Goal: Task Accomplishment & Management: Manage account settings

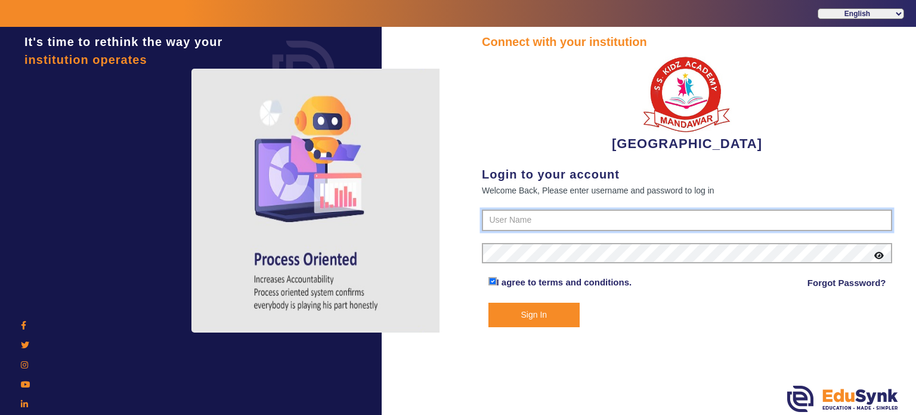
click at [504, 214] on input "text" at bounding box center [687, 219] width 410 height 21
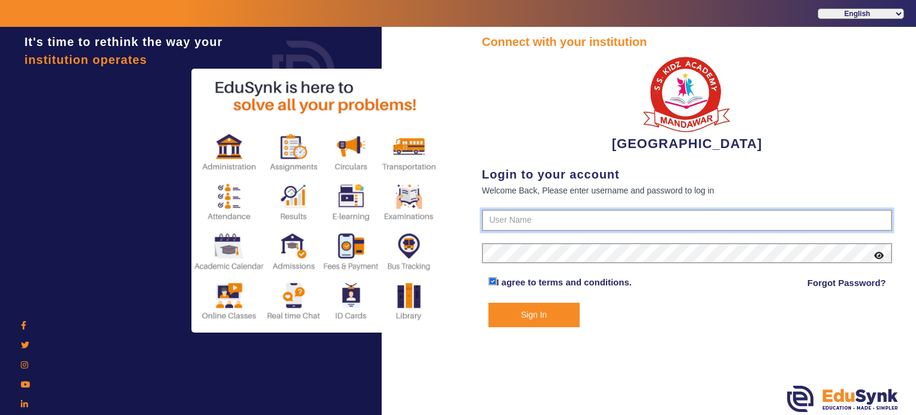
type input "9928895959"
click at [489, 302] on button "Sign In" at bounding box center [535, 314] width 92 height 24
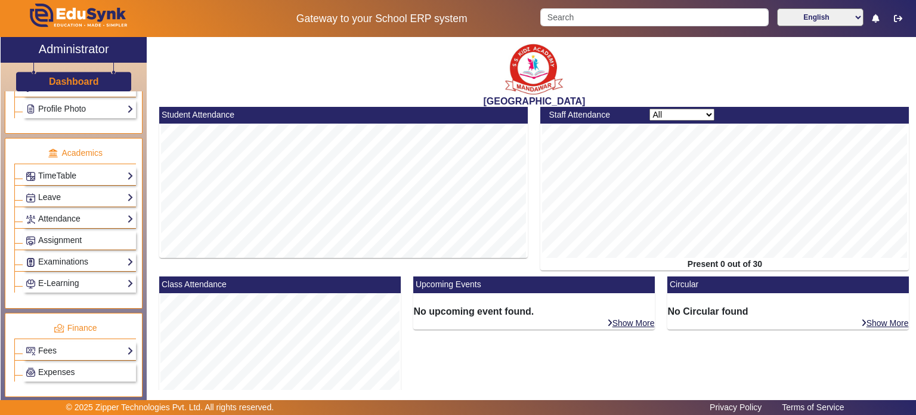
scroll to position [412, 0]
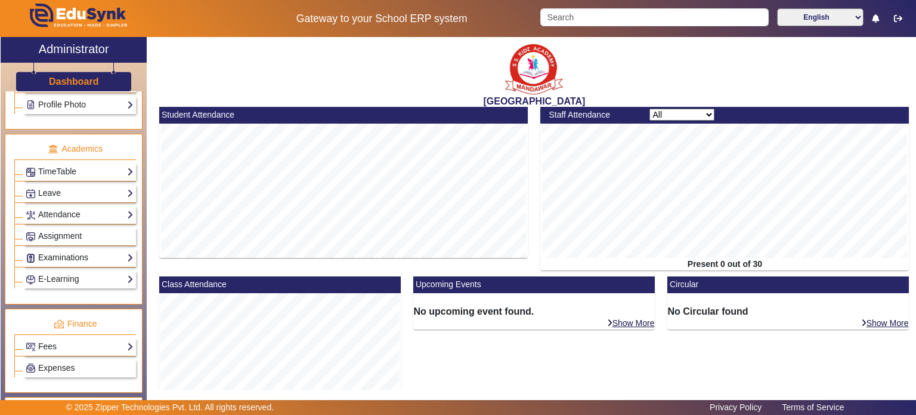
click at [78, 255] on link "Examinations" at bounding box center [80, 258] width 108 height 14
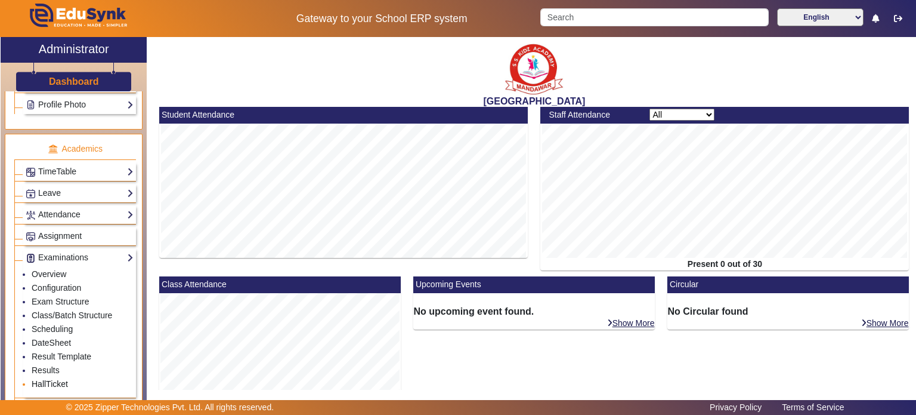
click at [52, 381] on link "HallTicket" at bounding box center [50, 384] width 36 height 10
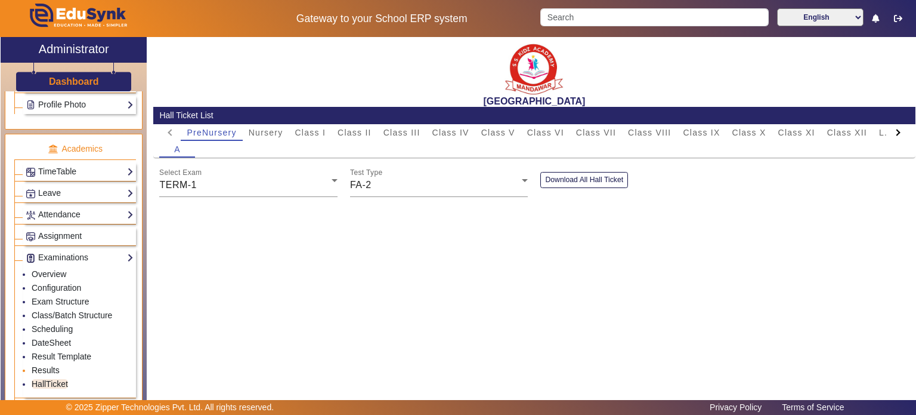
click at [55, 365] on link "Results" at bounding box center [46, 370] width 28 height 10
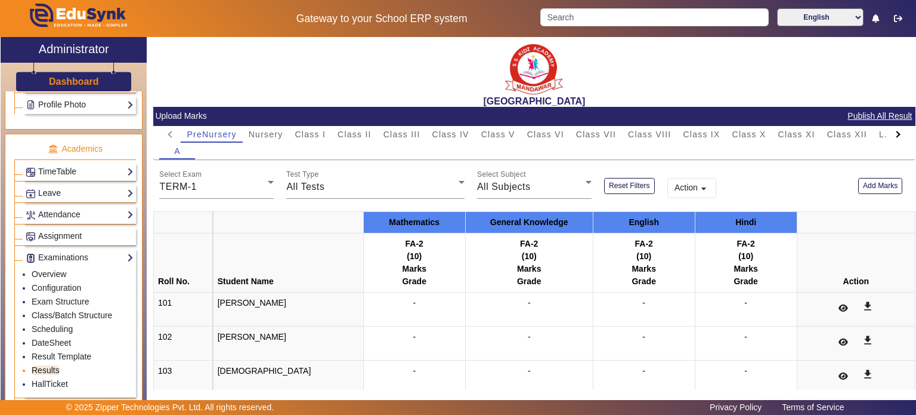
click at [55, 365] on link "Results" at bounding box center [46, 370] width 28 height 10
click at [322, 133] on span "Class I" at bounding box center [310, 134] width 31 height 8
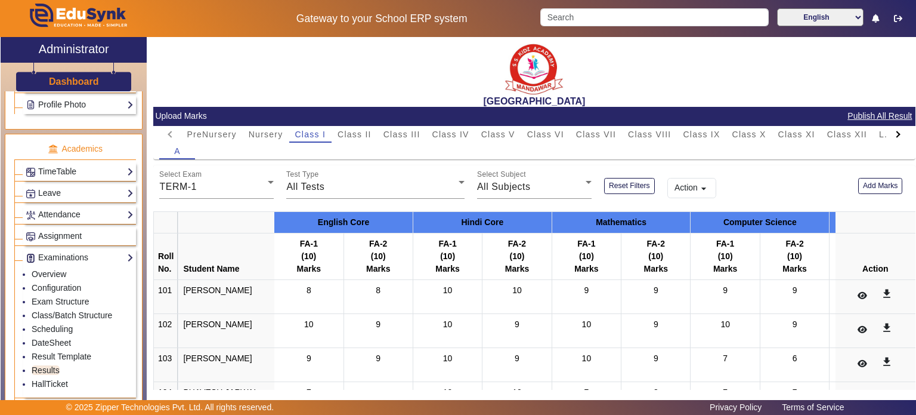
click at [695, 188] on button "Action arrow_drop_down" at bounding box center [691, 188] width 49 height 20
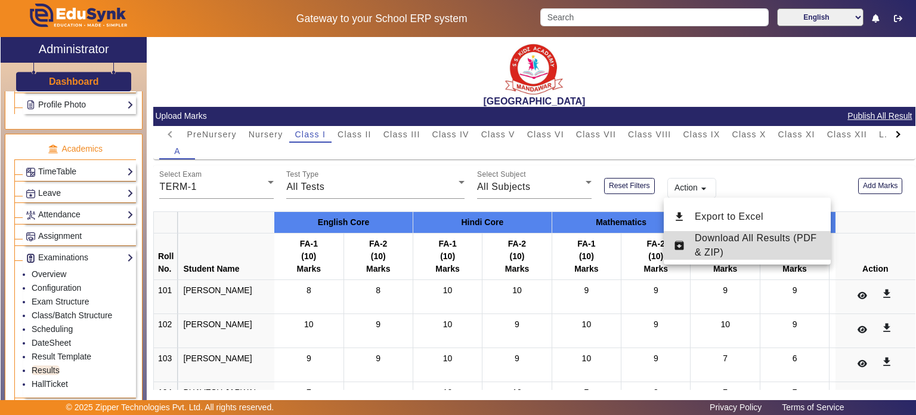
click at [718, 240] on span "Download All Results (PDF & ZIP)" at bounding box center [756, 245] width 122 height 24
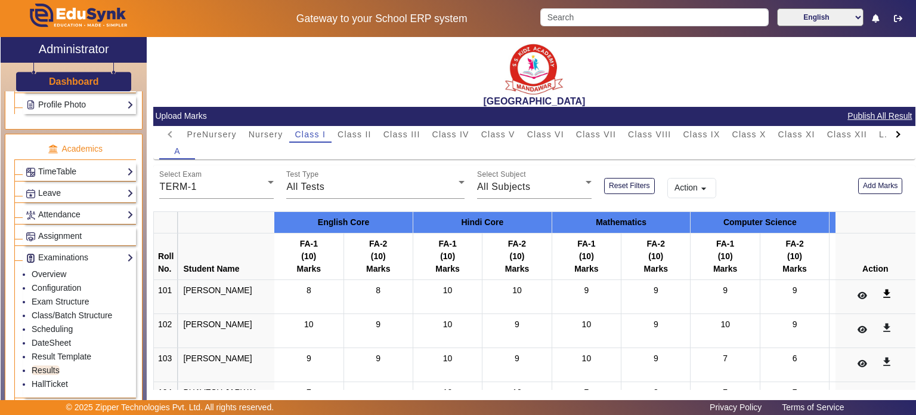
click at [881, 298] on mat-icon "get_app" at bounding box center [887, 294] width 12 height 12
click at [858, 291] on icon at bounding box center [863, 295] width 10 height 8
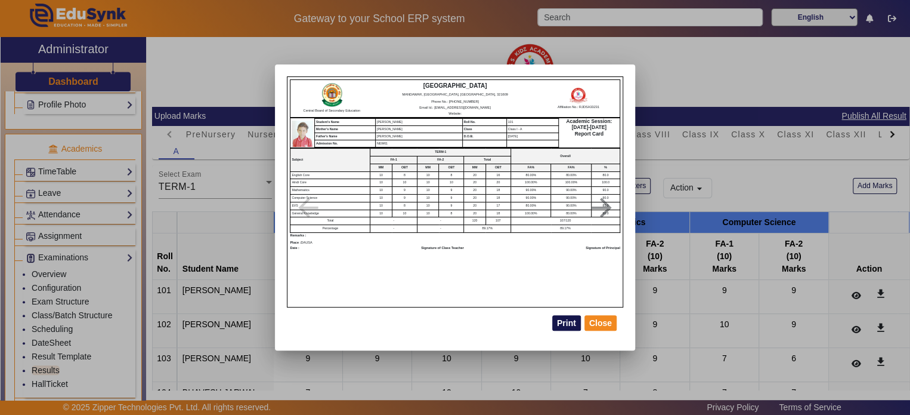
click at [565, 323] on button "Print" at bounding box center [566, 323] width 29 height 16
click at [596, 327] on button "Close" at bounding box center [601, 323] width 32 height 16
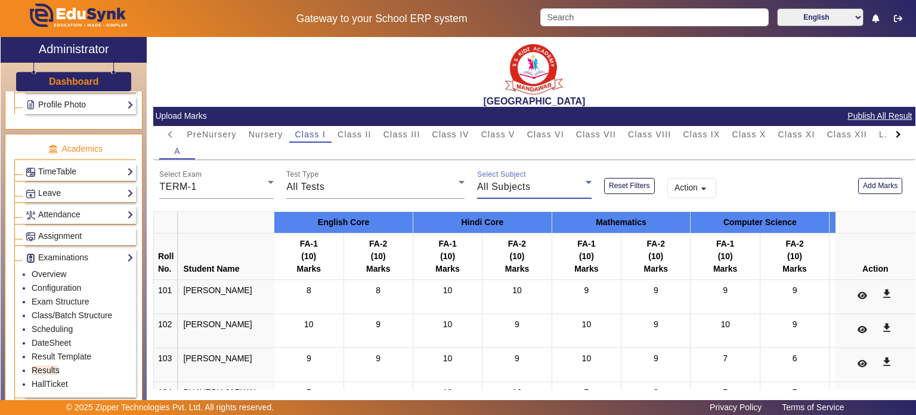
click at [545, 187] on div "All Subjects" at bounding box center [531, 187] width 109 height 14
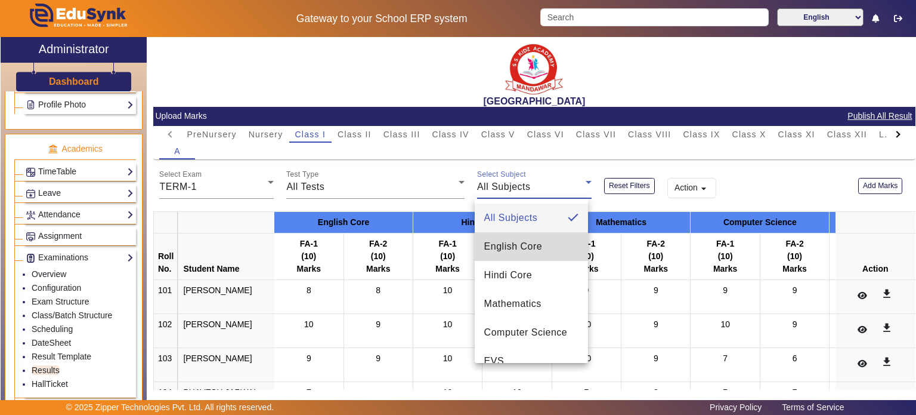
click at [531, 249] on span "English Core" at bounding box center [513, 246] width 58 height 14
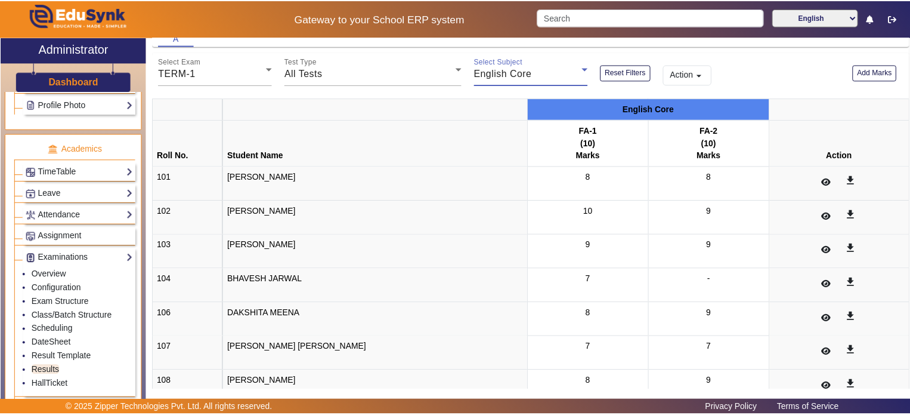
scroll to position [115, 0]
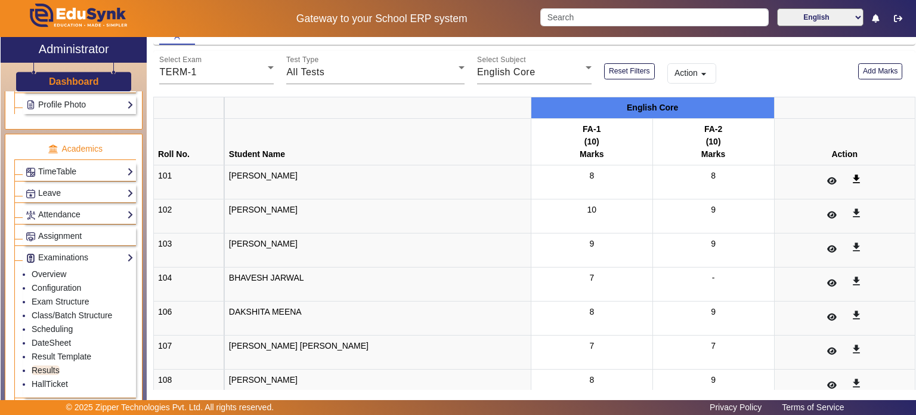
click at [851, 178] on mat-icon "get_app" at bounding box center [857, 179] width 12 height 12
click at [827, 177] on icon at bounding box center [832, 181] width 10 height 8
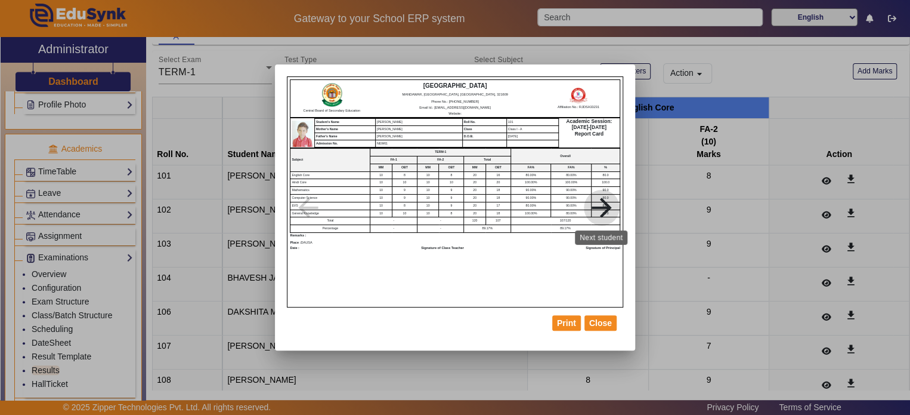
click at [611, 205] on mat-icon "arrow_forward" at bounding box center [602, 208] width 60 height 30
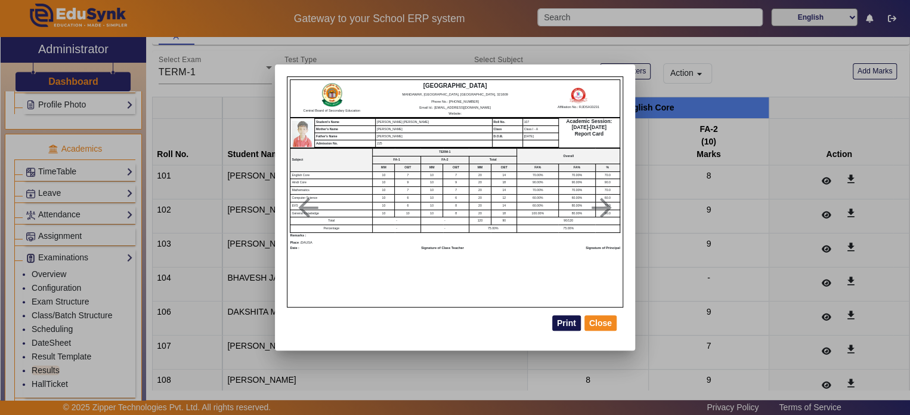
click at [568, 321] on button "Print" at bounding box center [566, 323] width 29 height 16
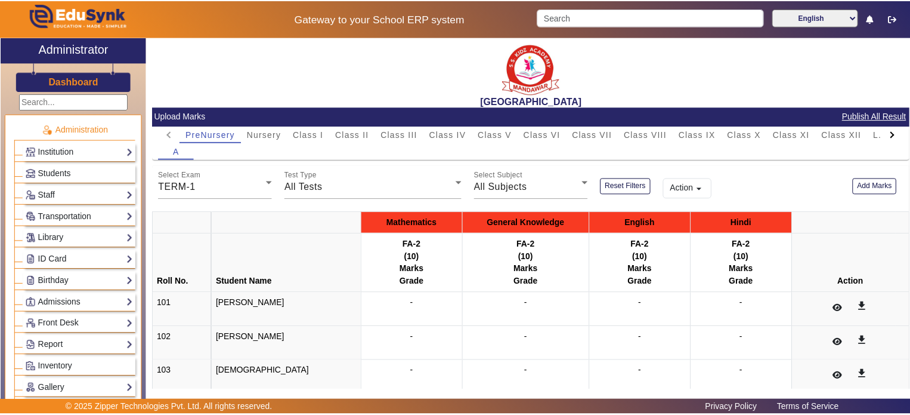
scroll to position [39, 0]
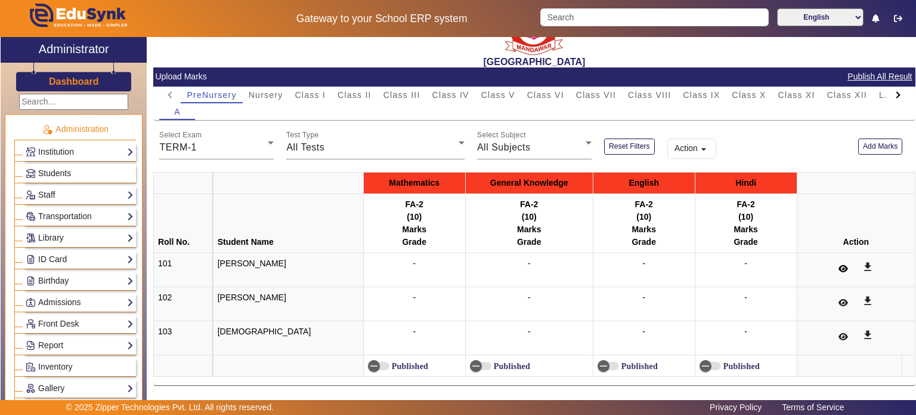
click at [845, 274] on button at bounding box center [842, 268] width 23 height 20
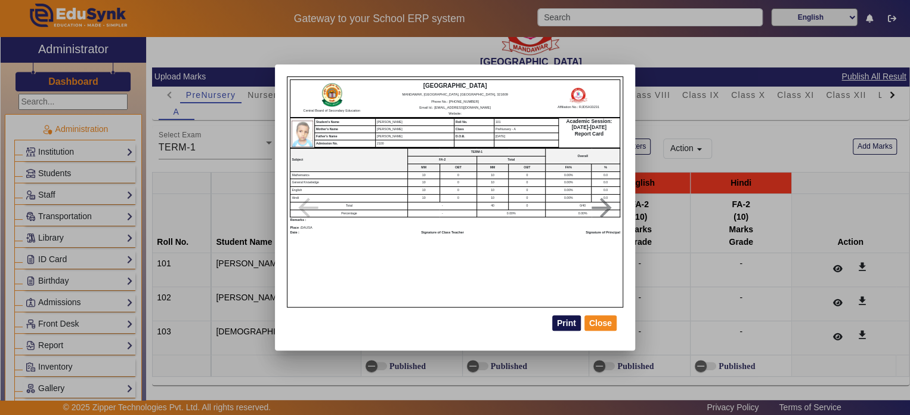
click at [571, 319] on button "Print" at bounding box center [566, 323] width 29 height 16
click at [603, 324] on button "Close" at bounding box center [601, 323] width 32 height 16
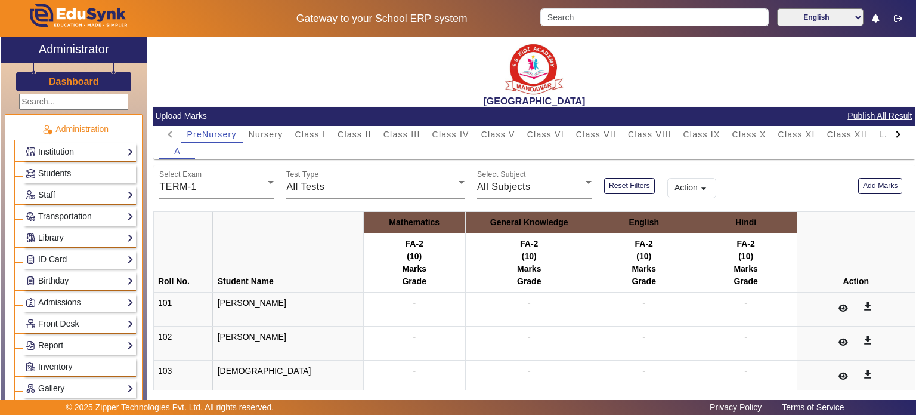
scroll to position [39, 0]
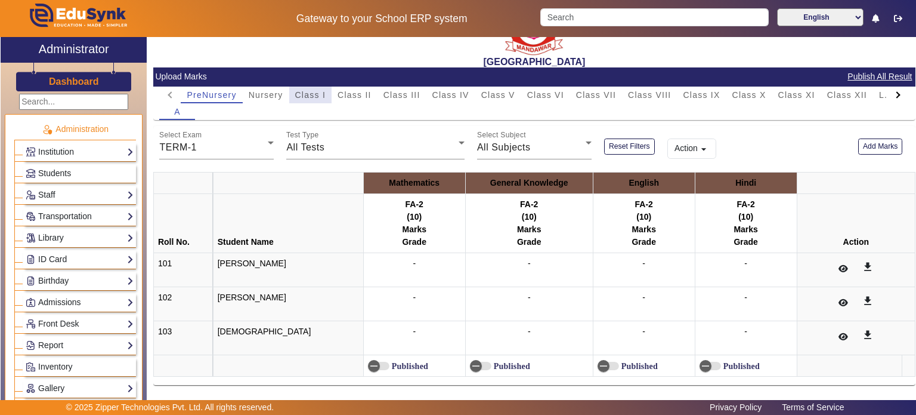
click at [315, 97] on span "Class I" at bounding box center [310, 95] width 31 height 8
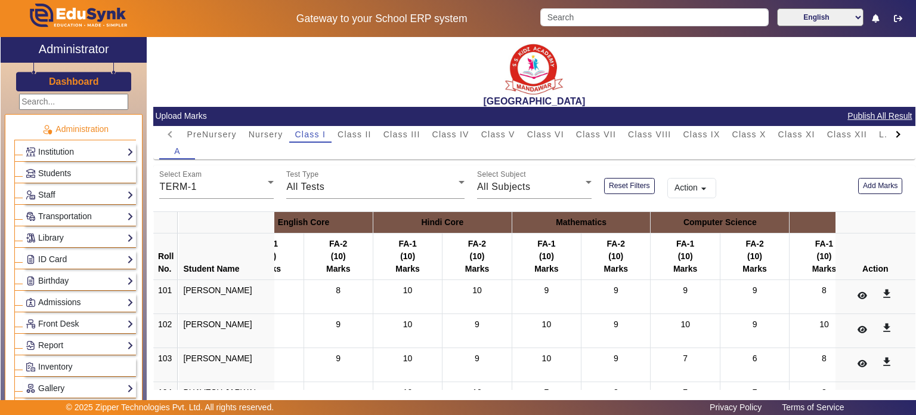
scroll to position [0, 41]
click at [881, 289] on mat-icon "get_app" at bounding box center [887, 294] width 12 height 12
click at [360, 130] on span "Class II" at bounding box center [355, 134] width 34 height 8
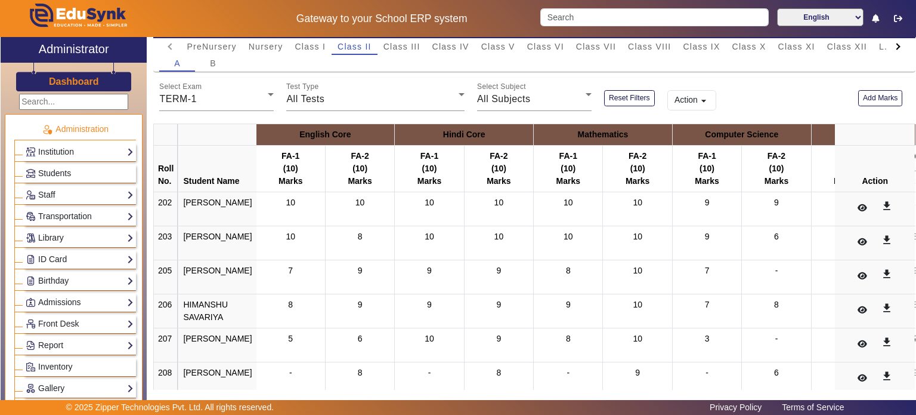
scroll to position [80, 0]
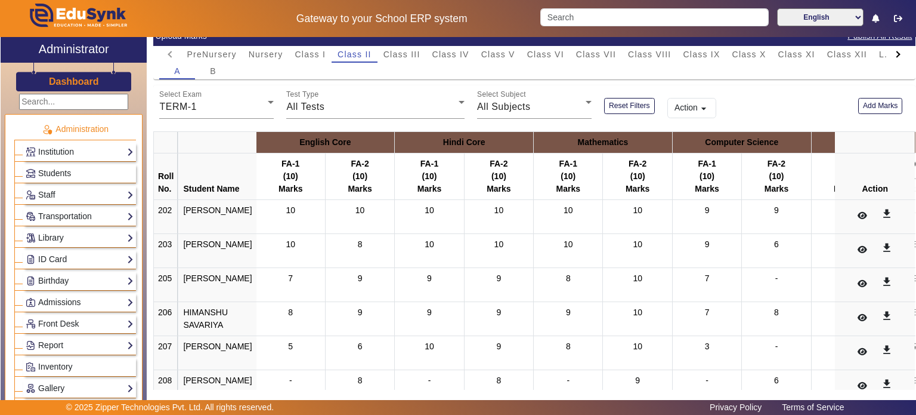
click at [695, 117] on button "Action arrow_drop_down" at bounding box center [691, 108] width 49 height 20
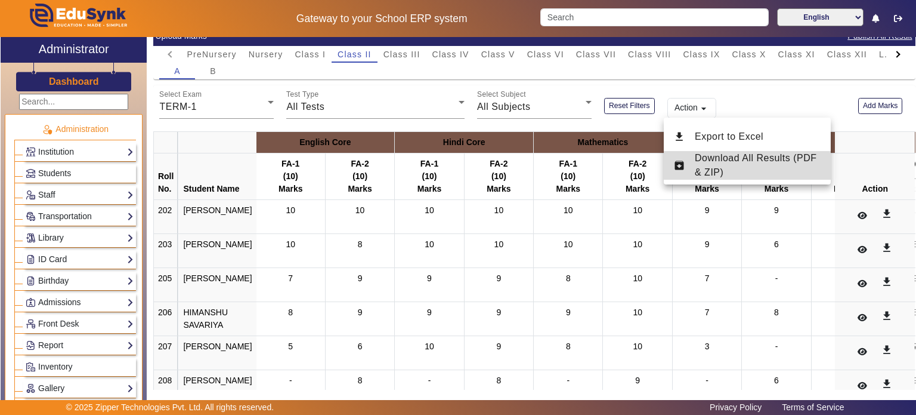
click at [710, 158] on span "Download All Results (PDF & ZIP)" at bounding box center [756, 165] width 122 height 24
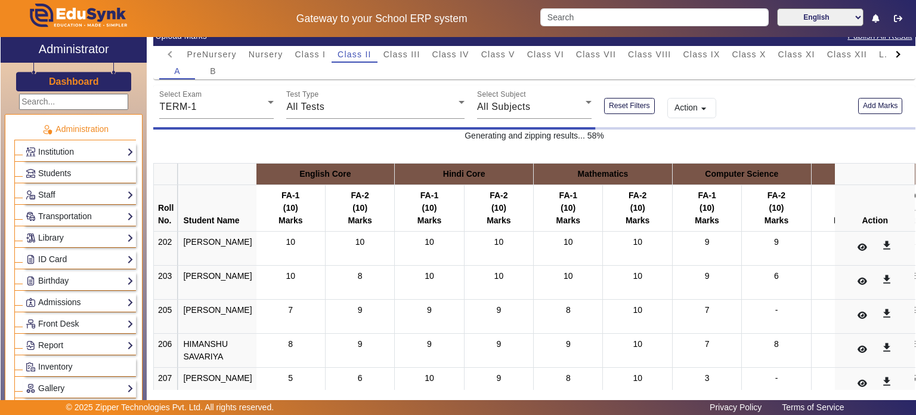
scroll to position [0, 0]
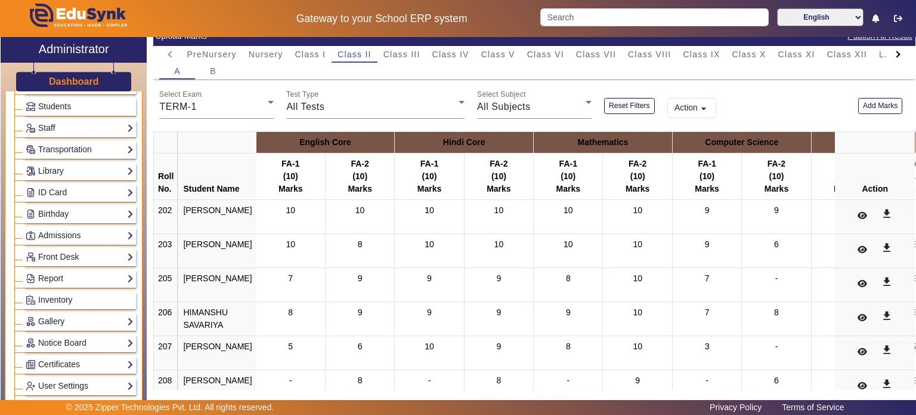
scroll to position [69, 0]
click at [309, 52] on span "Class I" at bounding box center [310, 54] width 31 height 8
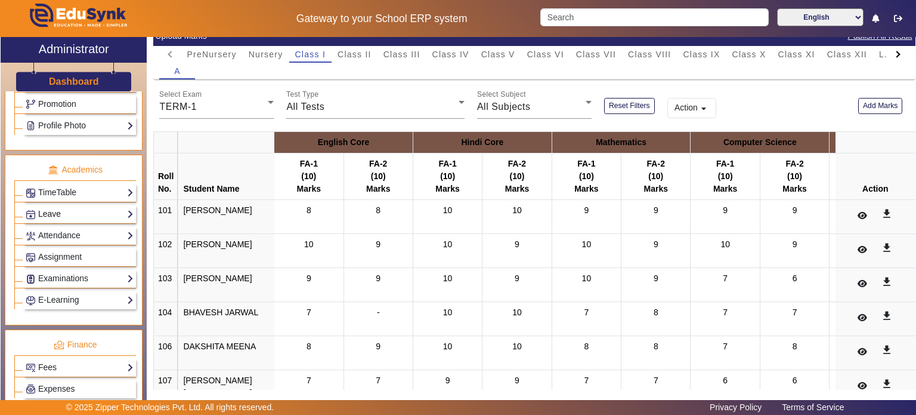
scroll to position [392, 0]
click at [84, 274] on link "Examinations" at bounding box center [80, 277] width 108 height 14
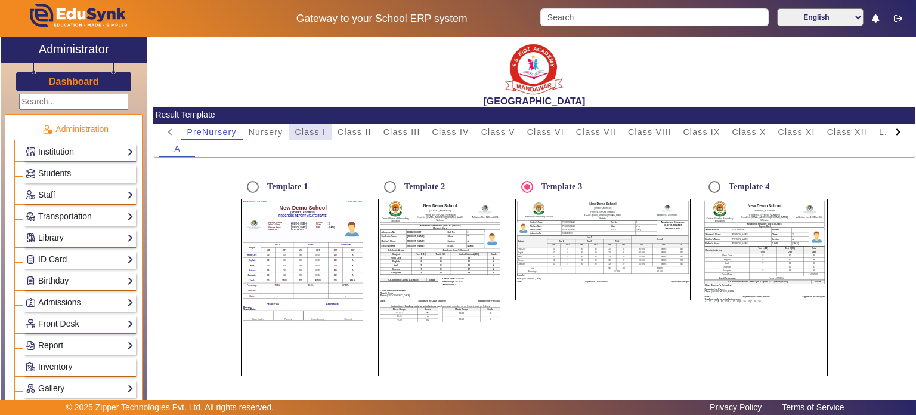
click at [305, 124] on span "Class I" at bounding box center [310, 131] width 31 height 17
click at [347, 129] on span "Class II" at bounding box center [355, 132] width 34 height 8
radio input "false"
click at [401, 123] on span "Class III" at bounding box center [402, 131] width 37 height 17
click at [370, 130] on span "Class II" at bounding box center [355, 132] width 34 height 8
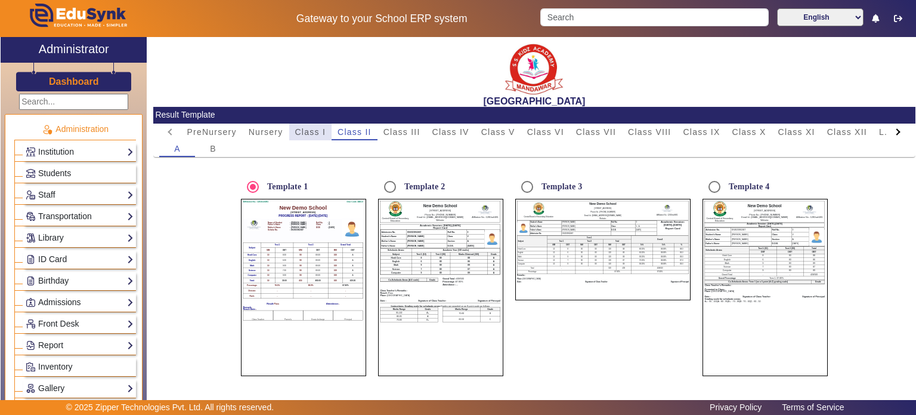
click at [319, 130] on span "Class I" at bounding box center [310, 132] width 31 height 8
radio input "false"
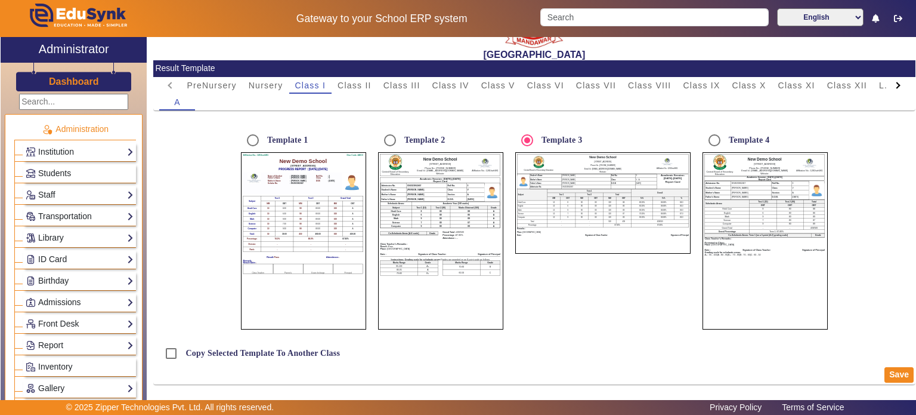
click at [357, 76] on mat-card-header "Result Template" at bounding box center [534, 68] width 762 height 17
click at [361, 83] on span "Class II" at bounding box center [355, 85] width 34 height 8
radio input "false"
click at [389, 83] on span "Class III" at bounding box center [402, 85] width 37 height 8
click at [452, 81] on span "Class IV" at bounding box center [450, 85] width 37 height 8
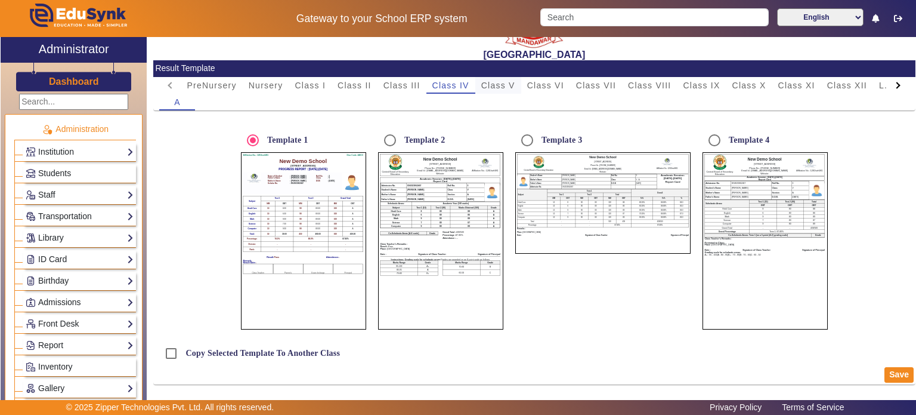
click at [511, 79] on span "Class V" at bounding box center [498, 85] width 34 height 17
click at [561, 81] on span "Class VI" at bounding box center [545, 85] width 37 height 8
click at [630, 81] on span "Class VIII" at bounding box center [649, 85] width 43 height 8
click at [716, 78] on span "Class IX" at bounding box center [701, 85] width 37 height 17
click at [754, 81] on span "Class X" at bounding box center [749, 85] width 34 height 8
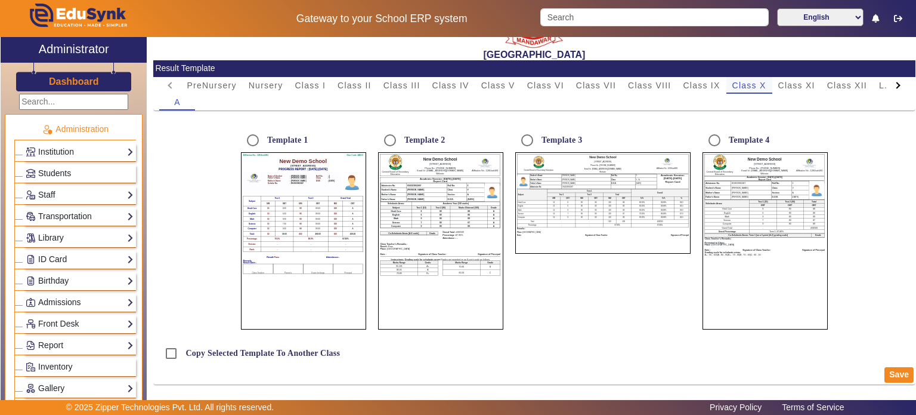
radio input "true"
click at [611, 183] on b "D.O.B." at bounding box center [613, 183] width 5 height 2
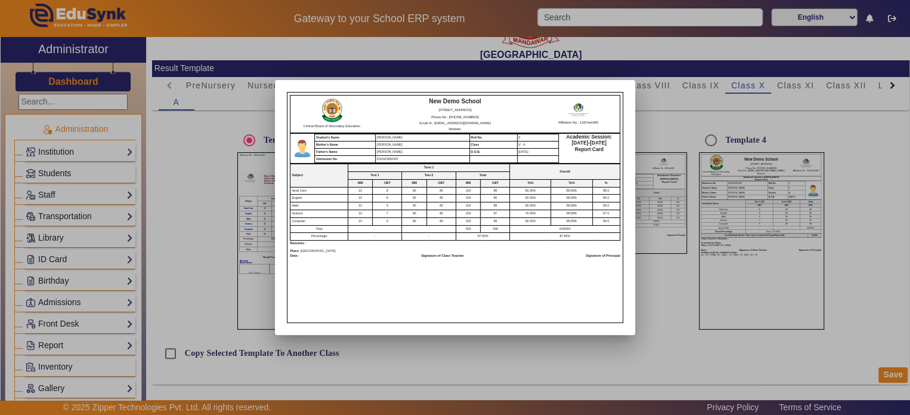
click at [193, 248] on div at bounding box center [455, 207] width 910 height 415
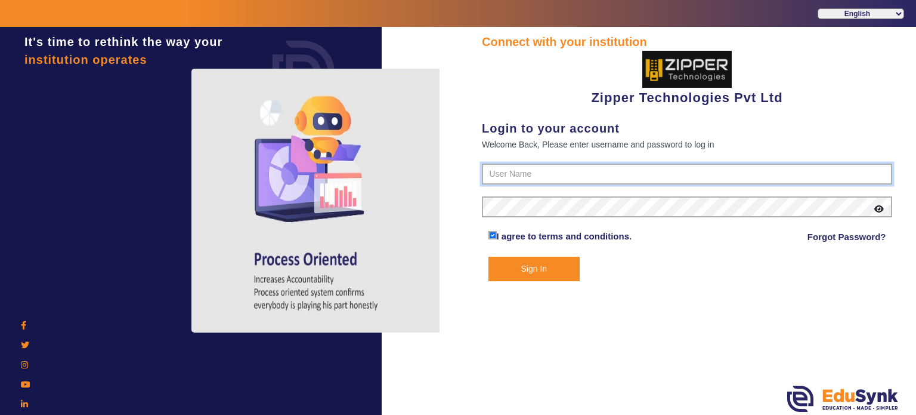
click at [501, 172] on input "text" at bounding box center [687, 173] width 410 height 21
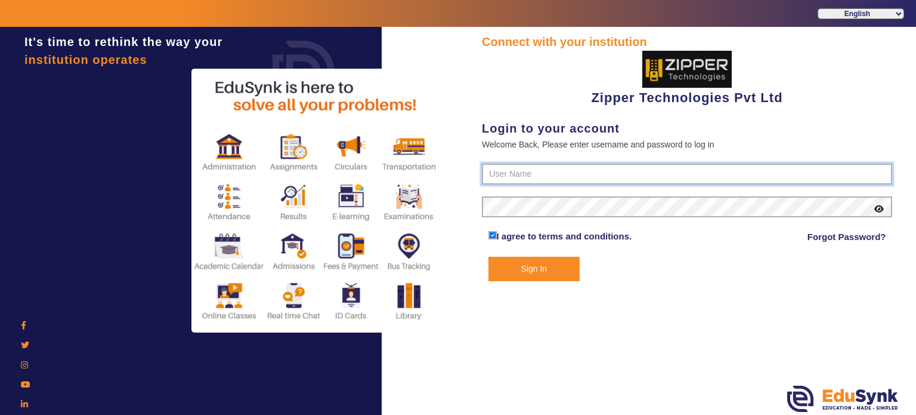
type input "1008790000"
click at [489, 256] on button "Sign In" at bounding box center [535, 268] width 92 height 24
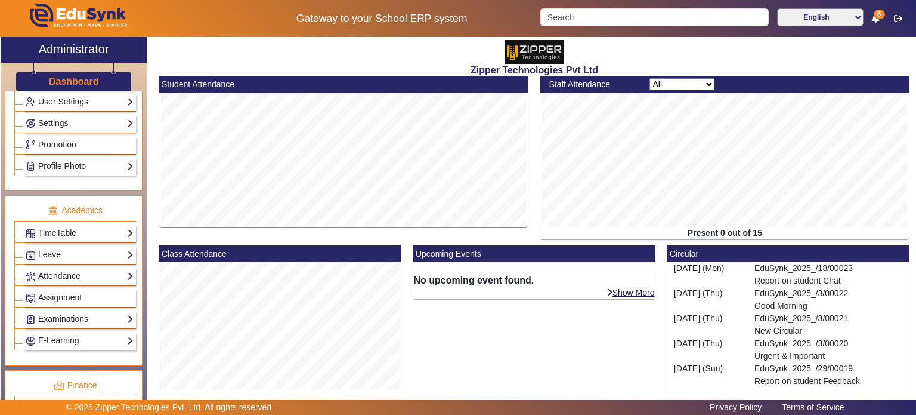
scroll to position [352, 0]
click at [76, 314] on link "Examinations" at bounding box center [80, 318] width 108 height 14
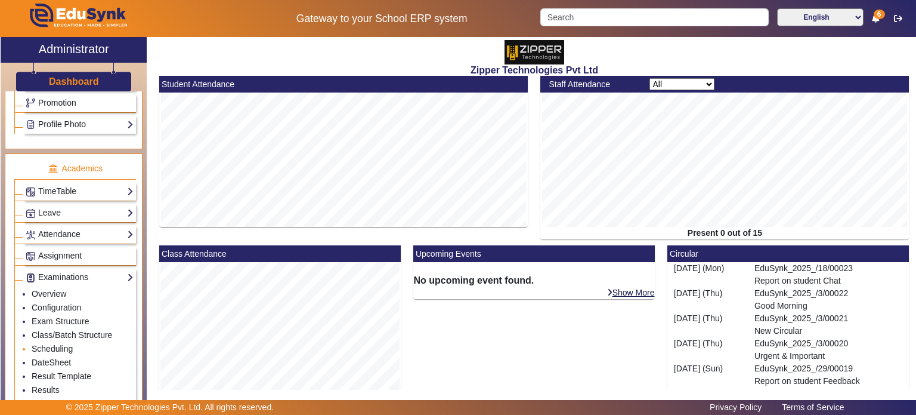
scroll to position [398, 0]
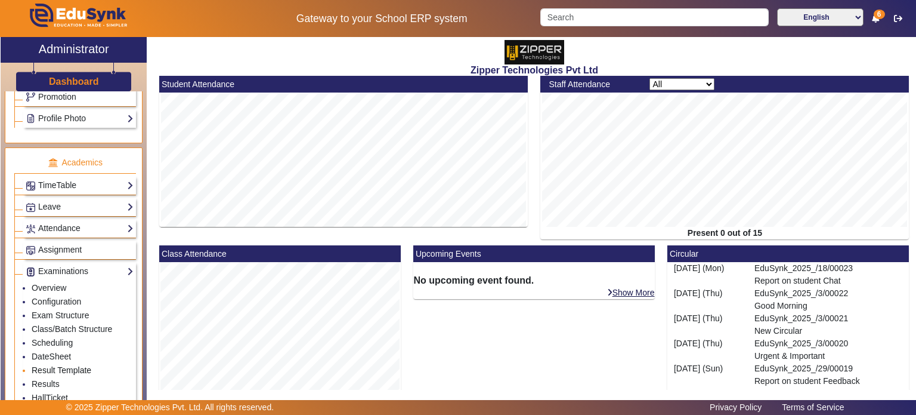
click at [61, 365] on link "Result Template" at bounding box center [62, 370] width 60 height 10
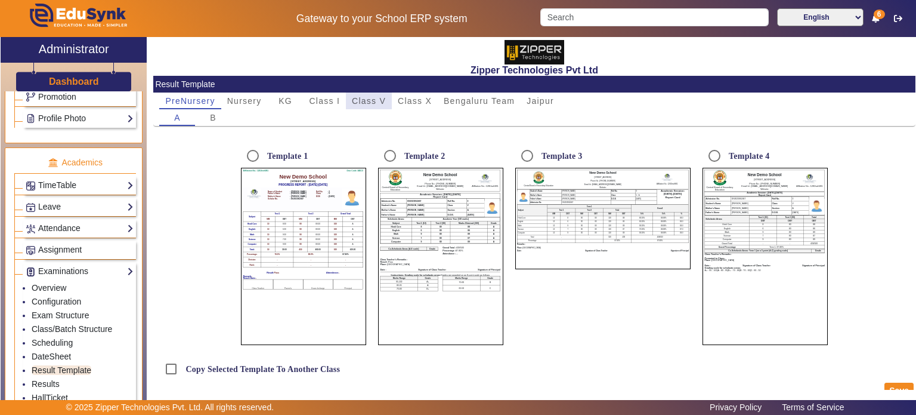
click at [380, 100] on span "Class V" at bounding box center [369, 101] width 34 height 8
radio input "true"
click at [524, 153] on input "Template 3" at bounding box center [527, 156] width 24 height 24
radio input "true"
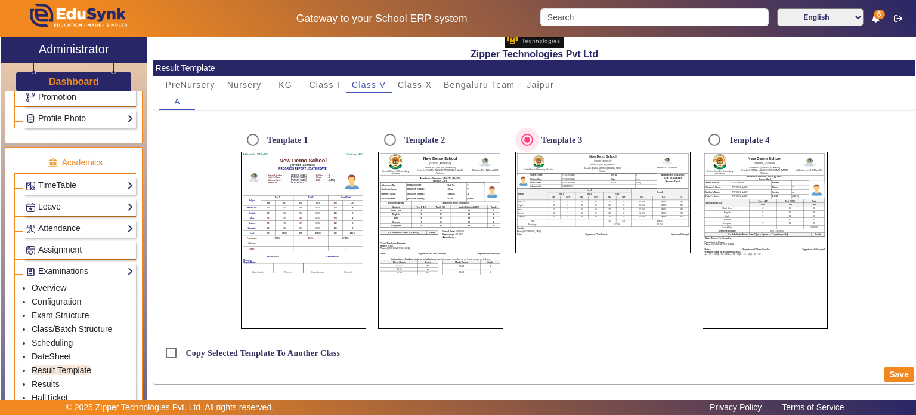
scroll to position [16, 0]
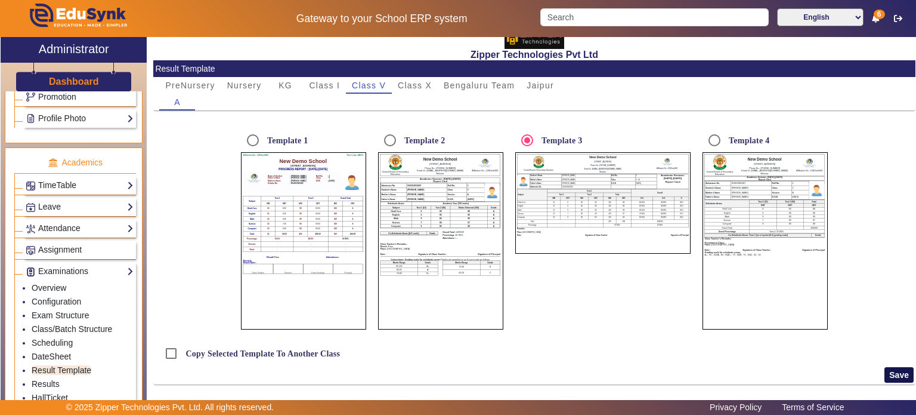
click at [894, 370] on button "Save" at bounding box center [899, 375] width 29 height 16
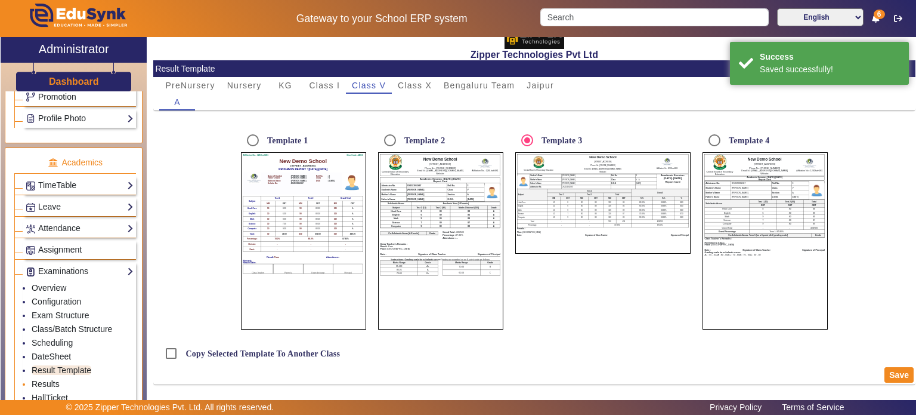
click at [45, 379] on link "Results" at bounding box center [46, 384] width 28 height 10
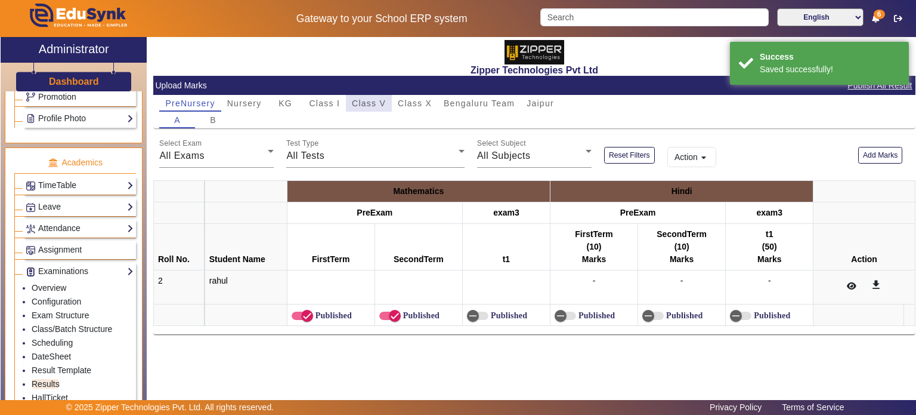
click at [372, 100] on span "Class V" at bounding box center [369, 103] width 34 height 8
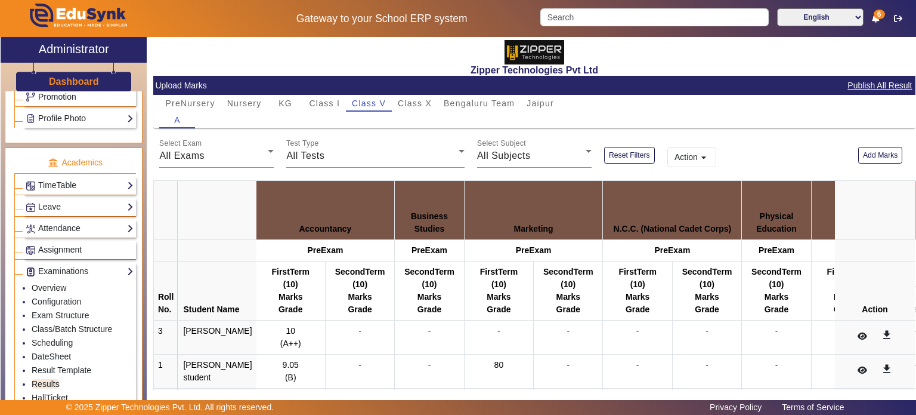
click at [687, 155] on button "Action arrow_drop_down" at bounding box center [691, 157] width 49 height 20
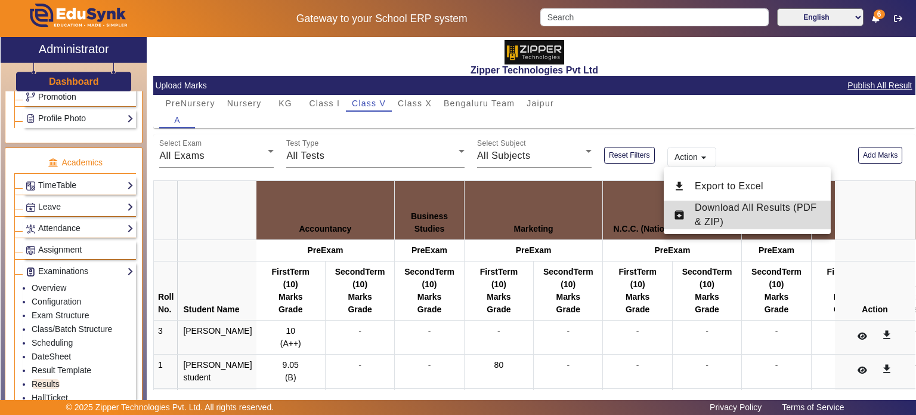
click at [707, 203] on span "Download All Results (PDF & ZIP)" at bounding box center [756, 214] width 122 height 24
